Goal: Information Seeking & Learning: Learn about a topic

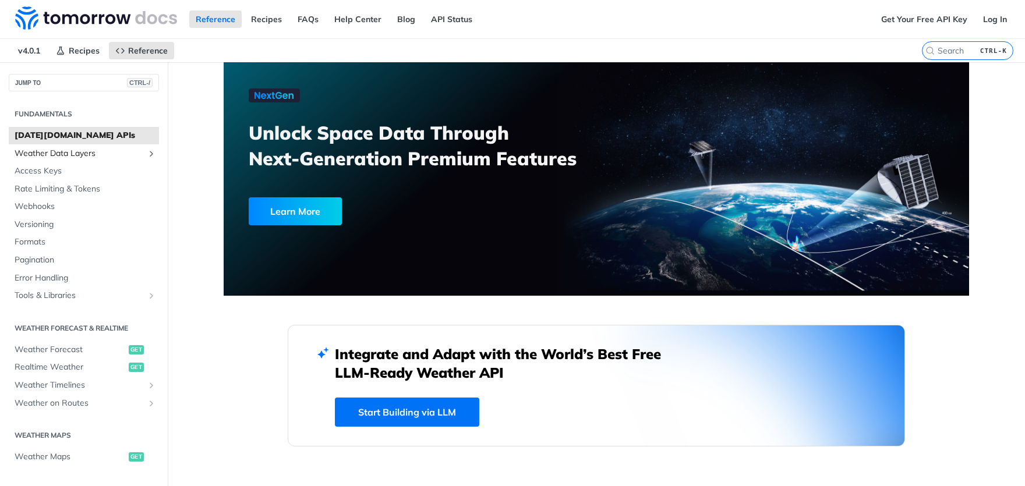
click at [101, 156] on span "Weather Data Layers" at bounding box center [79, 154] width 129 height 12
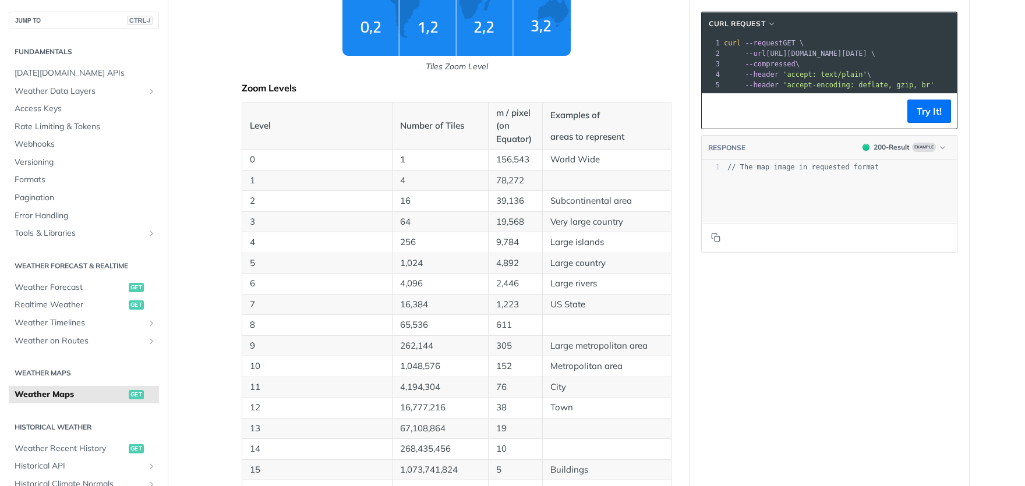
scroll to position [282, 0]
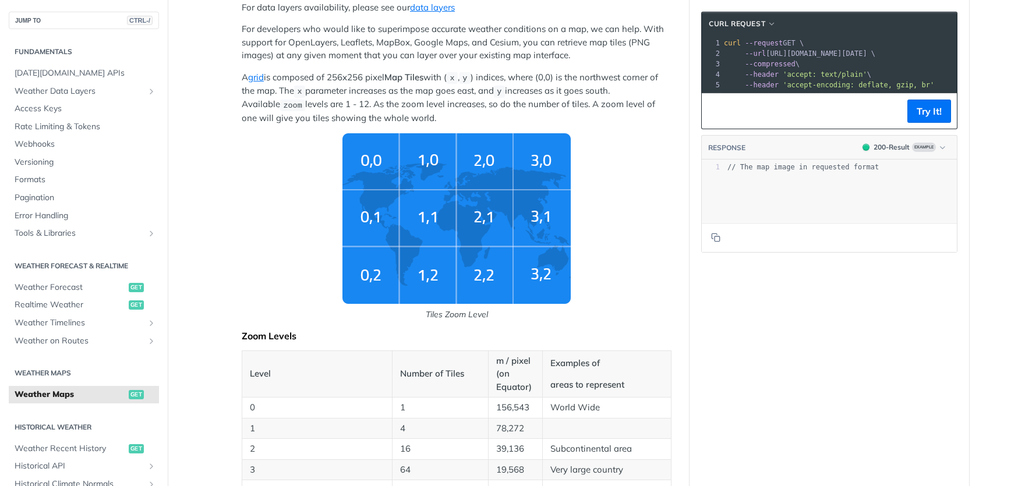
click at [441, 214] on img "Tiles Zoom Level" at bounding box center [456, 218] width 228 height 171
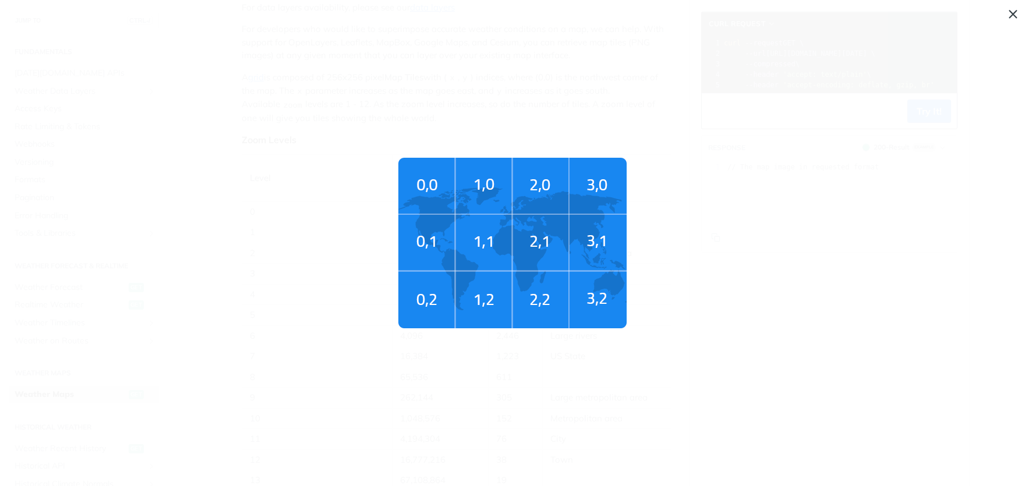
click at [368, 189] on span "Tiles Zoom Level" at bounding box center [512, 243] width 1025 height 486
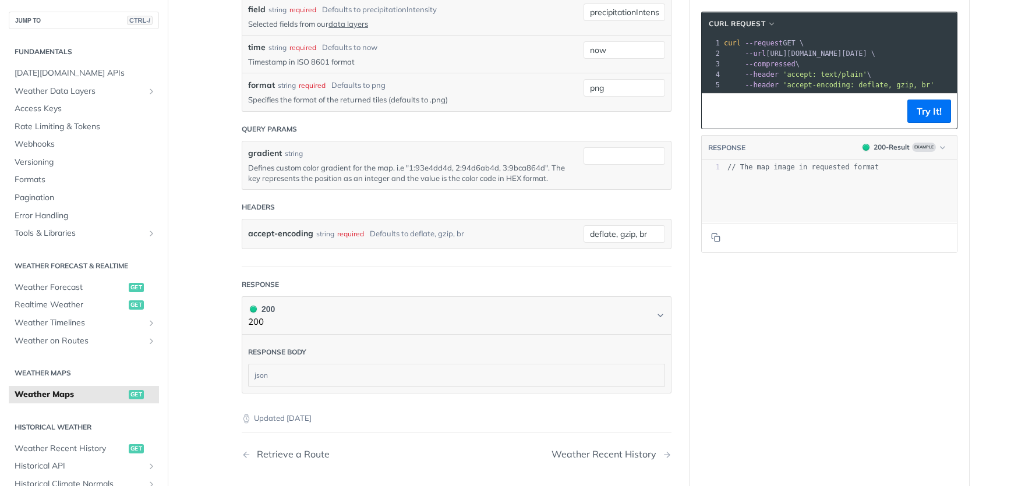
scroll to position [1689, 0]
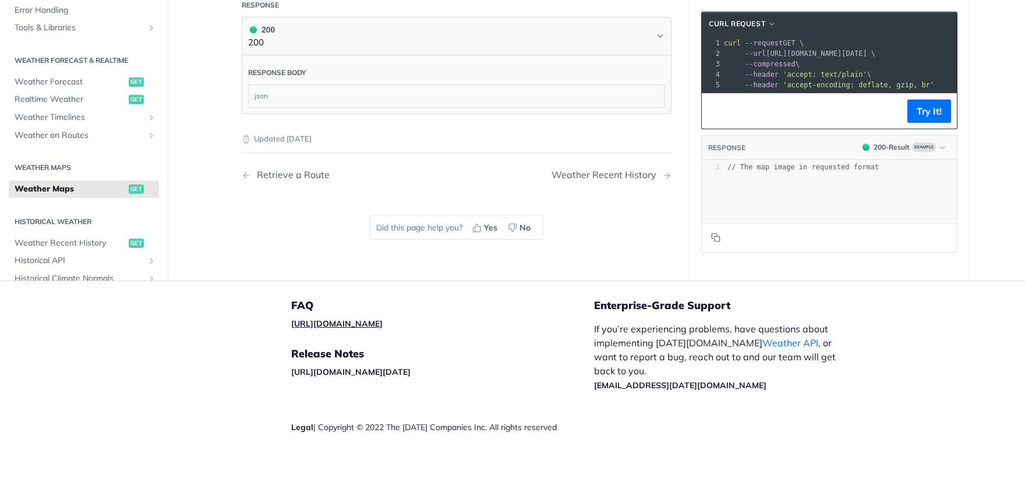
click at [347, 321] on link "[URL][DOMAIN_NAME]" at bounding box center [336, 324] width 91 height 10
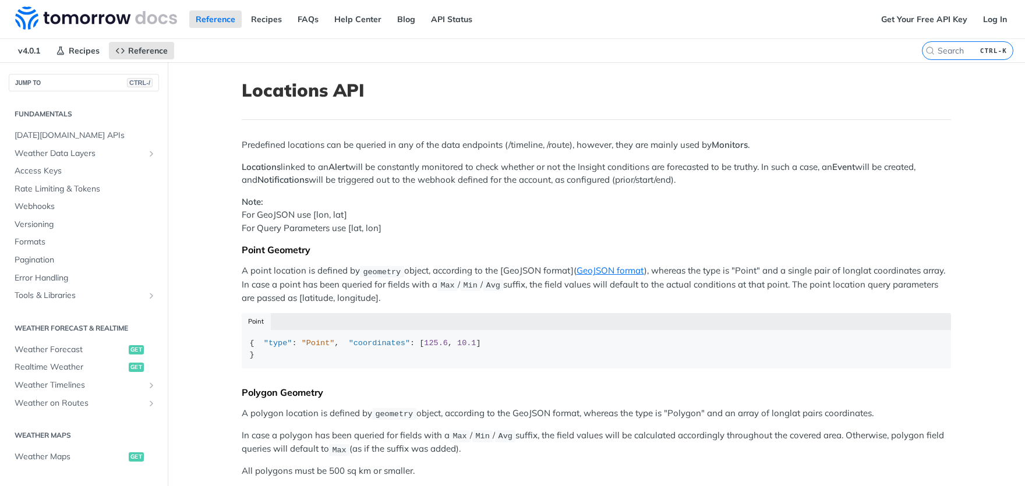
scroll to position [348, 0]
